Goal: Find contact information: Find contact information

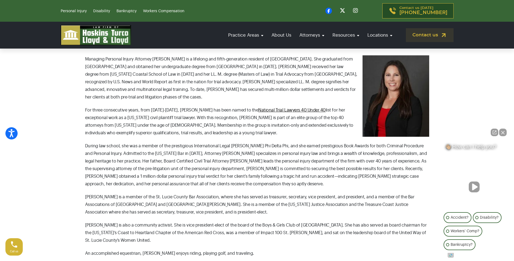
scroll to position [217, 0]
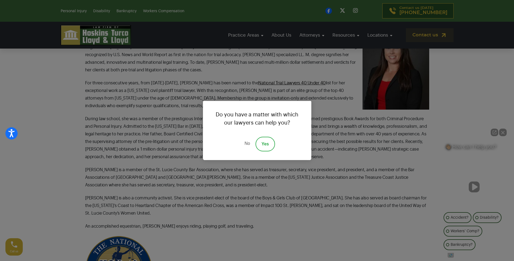
click at [248, 142] on link "No" at bounding box center [247, 144] width 16 height 15
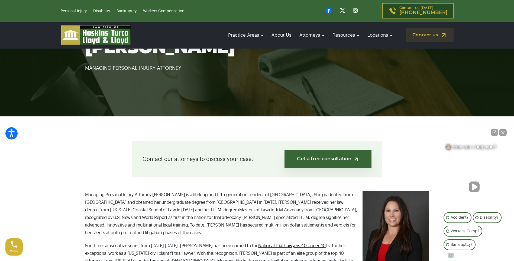
scroll to position [163, 0]
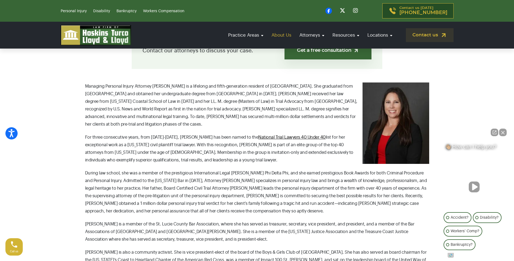
click at [280, 33] on link "About Us" at bounding box center [281, 34] width 25 height 15
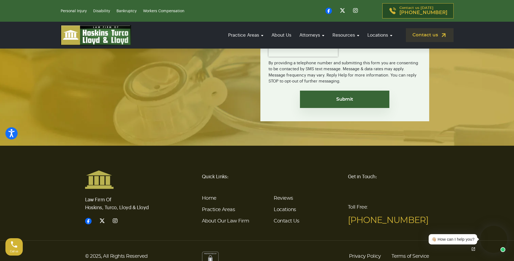
scroll to position [1500, 0]
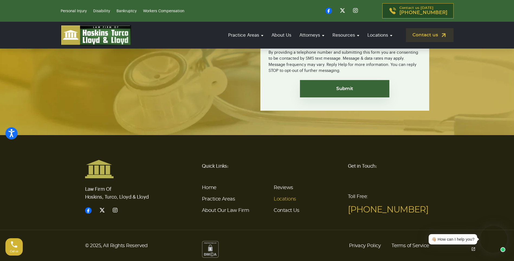
click at [285, 196] on link "Locations" at bounding box center [285, 198] width 22 height 5
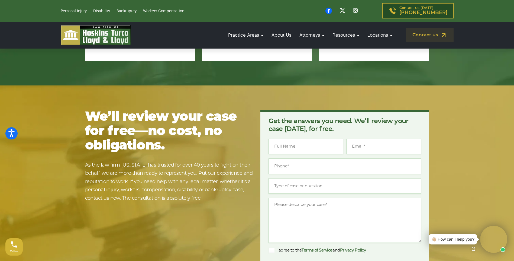
scroll to position [1165, 0]
